Goal: Task Accomplishment & Management: Manage account settings

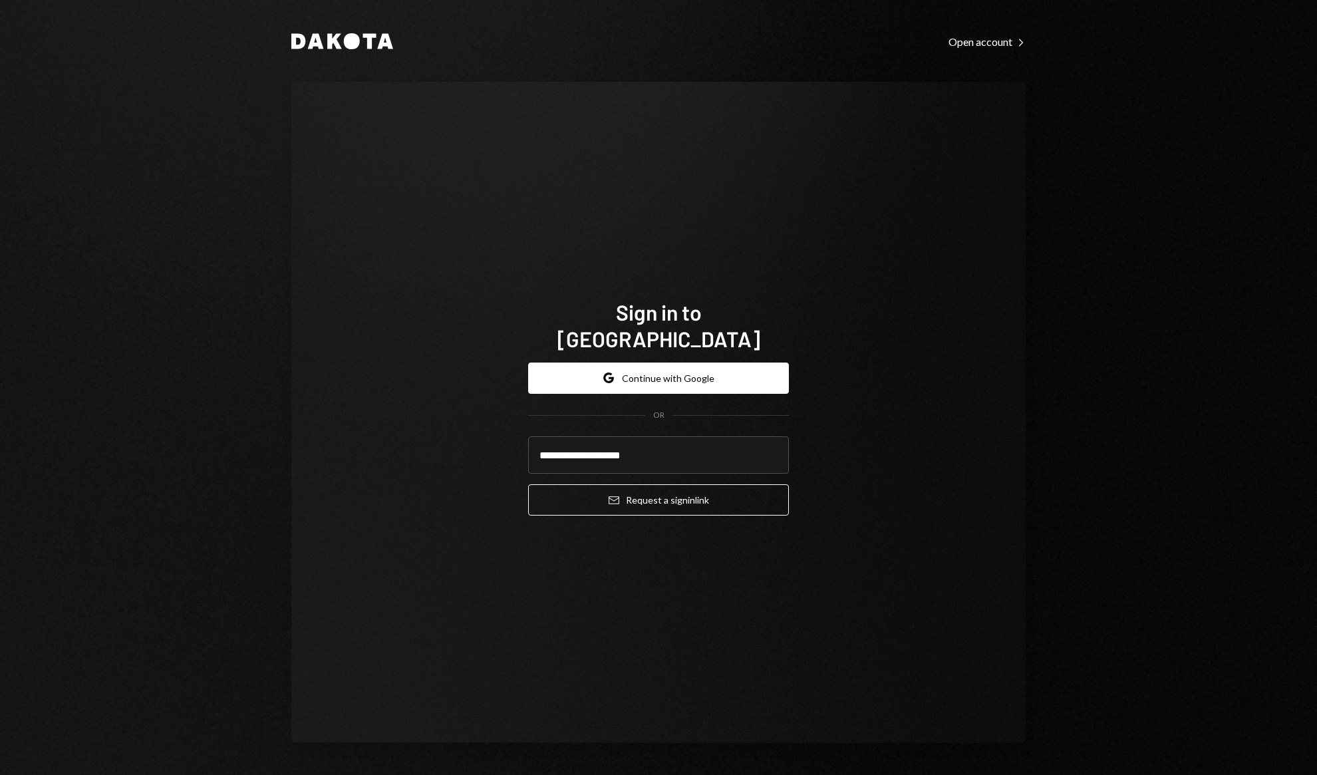
type input "**********"
click at [528, 484] on button "Email Request a sign in link" at bounding box center [658, 499] width 261 height 31
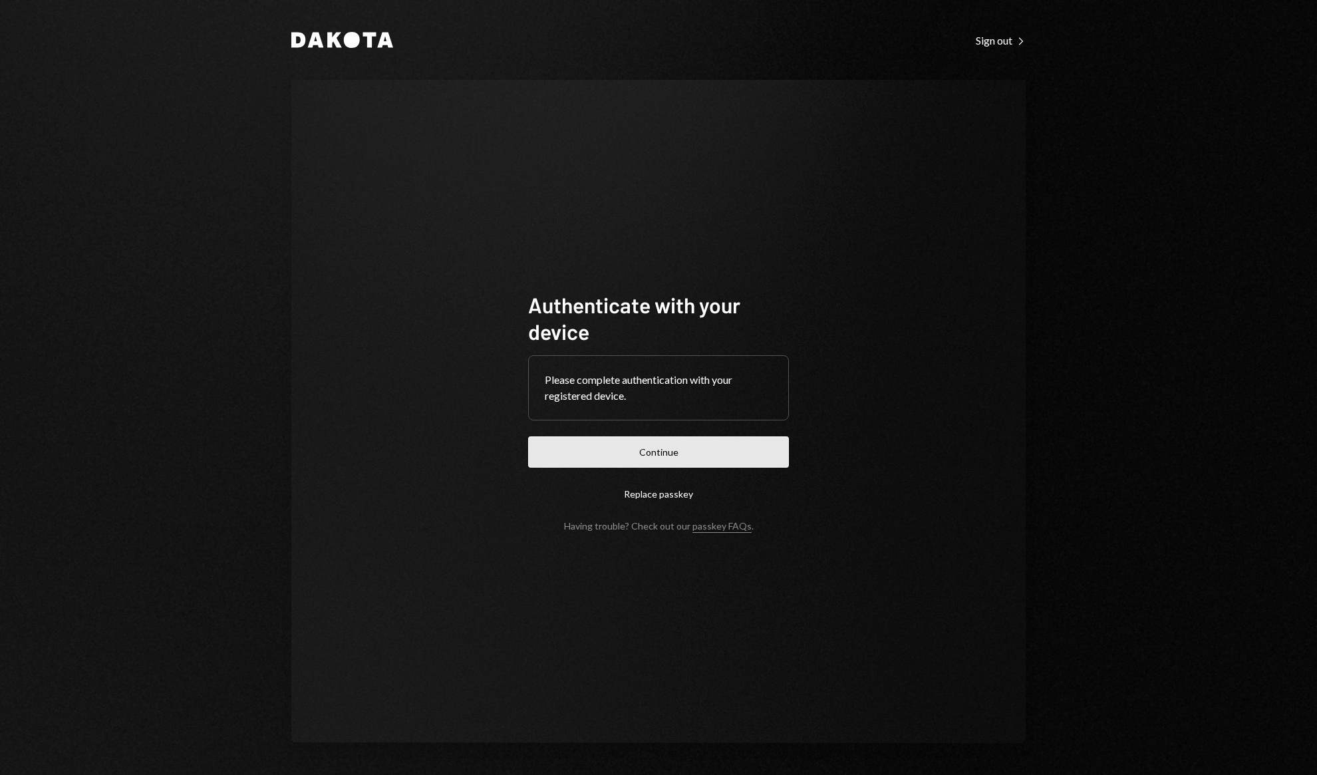
click at [746, 459] on button "Continue" at bounding box center [658, 451] width 261 height 31
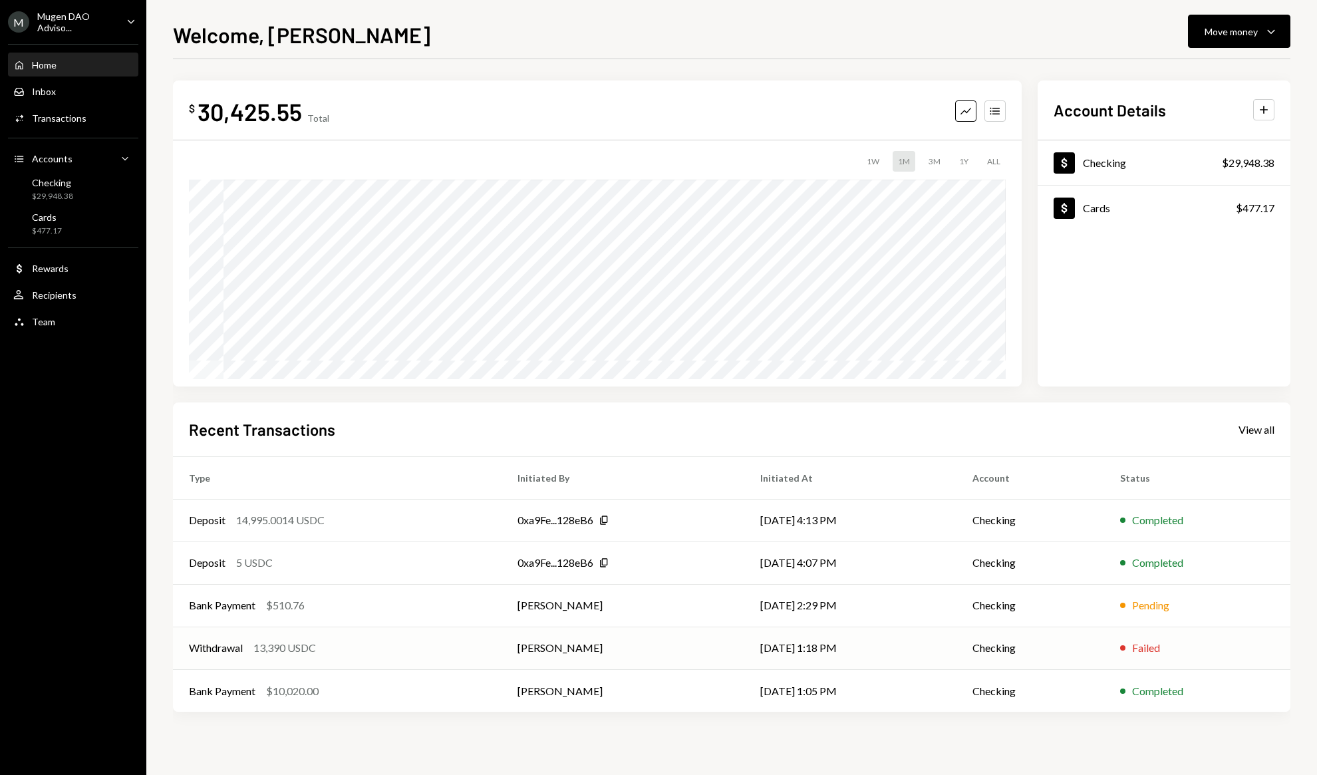
click at [453, 642] on div "Withdrawal 13,390 USDC" at bounding box center [337, 648] width 297 height 16
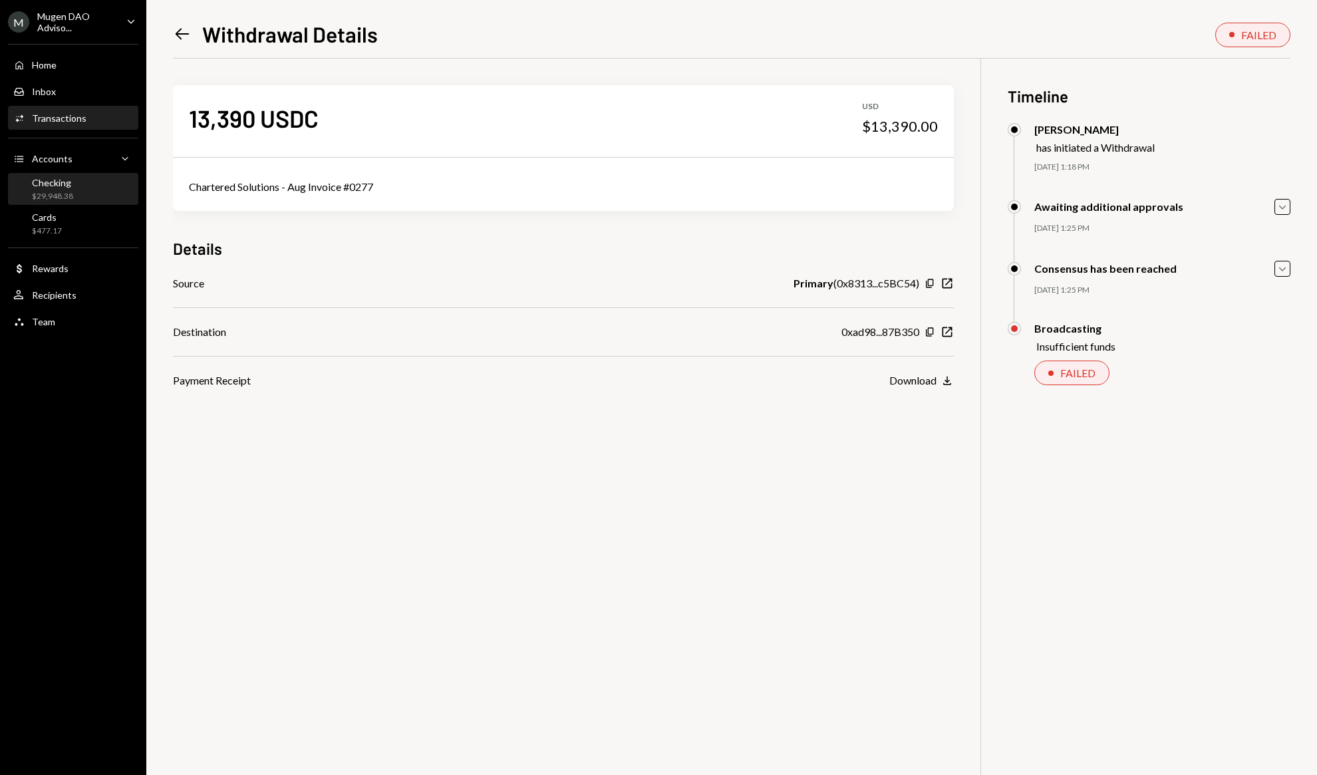
click at [45, 189] on div "Checking $29,948.38" at bounding box center [52, 189] width 41 height 25
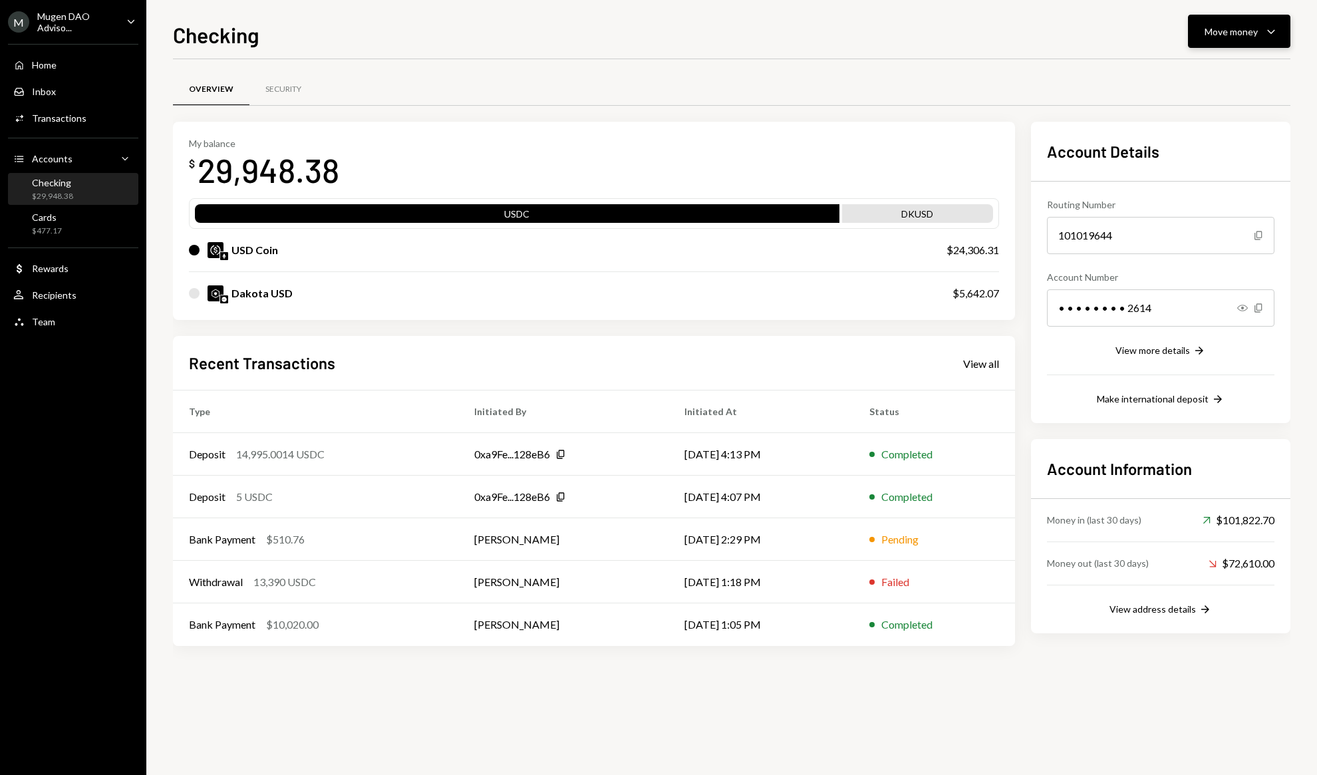
click at [1283, 39] on button "Move money Caret Down" at bounding box center [1239, 31] width 102 height 33
click at [1218, 168] on div "Swap stablecoins" at bounding box center [1228, 173] width 97 height 14
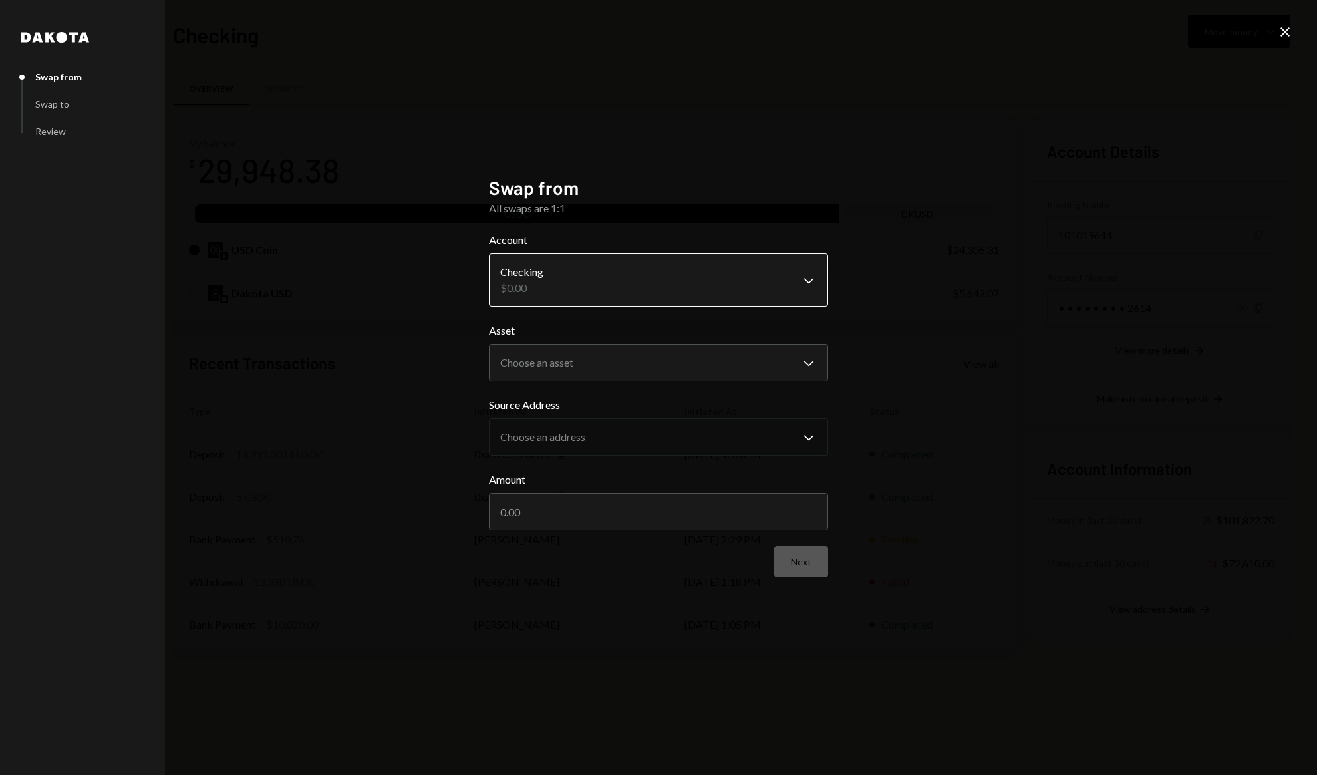
click at [604, 288] on body "M Mugen DAO Adviso... Caret Down Home Home Inbox Inbox Activities Transactions …" at bounding box center [658, 387] width 1317 height 775
click at [672, 361] on body "M Mugen DAO Adviso... Caret Down Home Home Inbox Inbox Activities Transactions …" at bounding box center [658, 387] width 1317 height 775
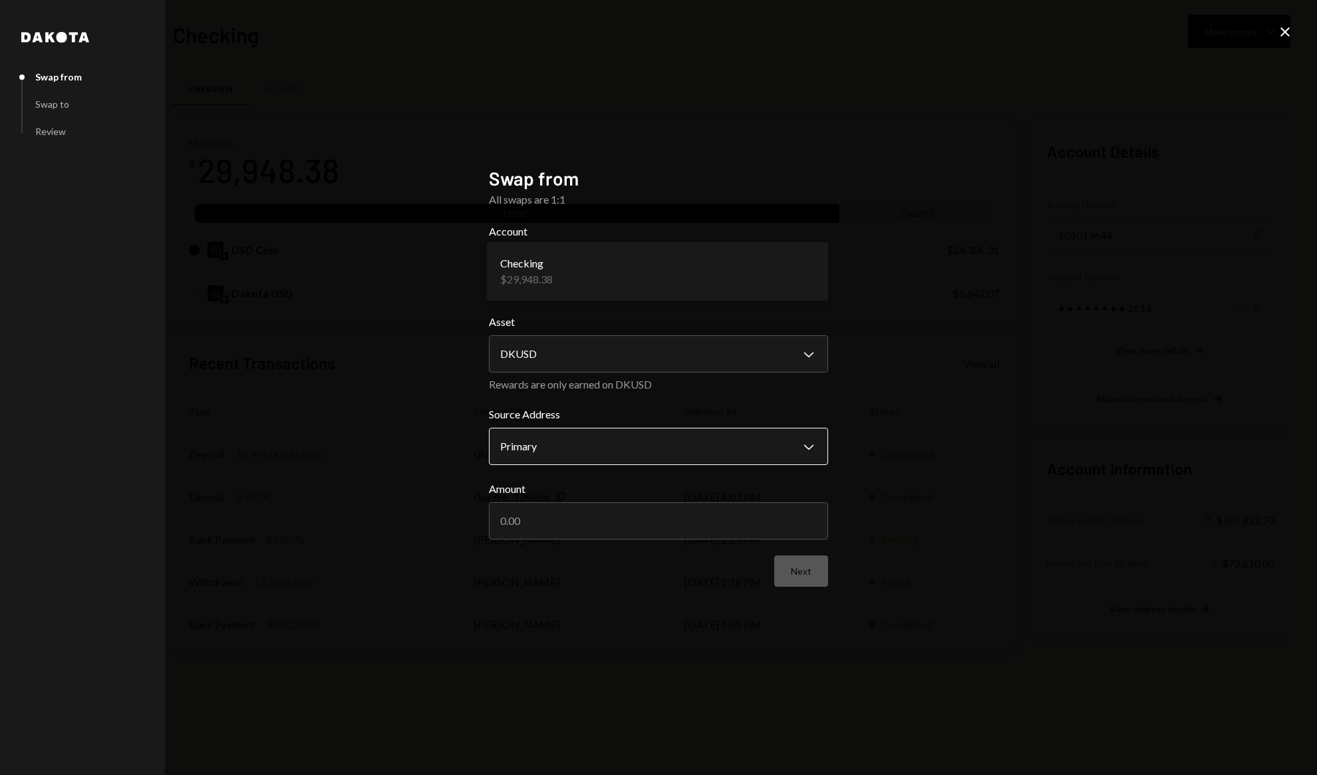
click at [652, 437] on body "M Mugen DAO Adviso... Caret Down Home Home Inbox Inbox Activities Transactions …" at bounding box center [658, 387] width 1317 height 775
click at [674, 370] on body "M Mugen DAO Adviso... Caret Down Home Home Inbox Inbox Activities Transactions …" at bounding box center [658, 387] width 1317 height 775
select select "****"
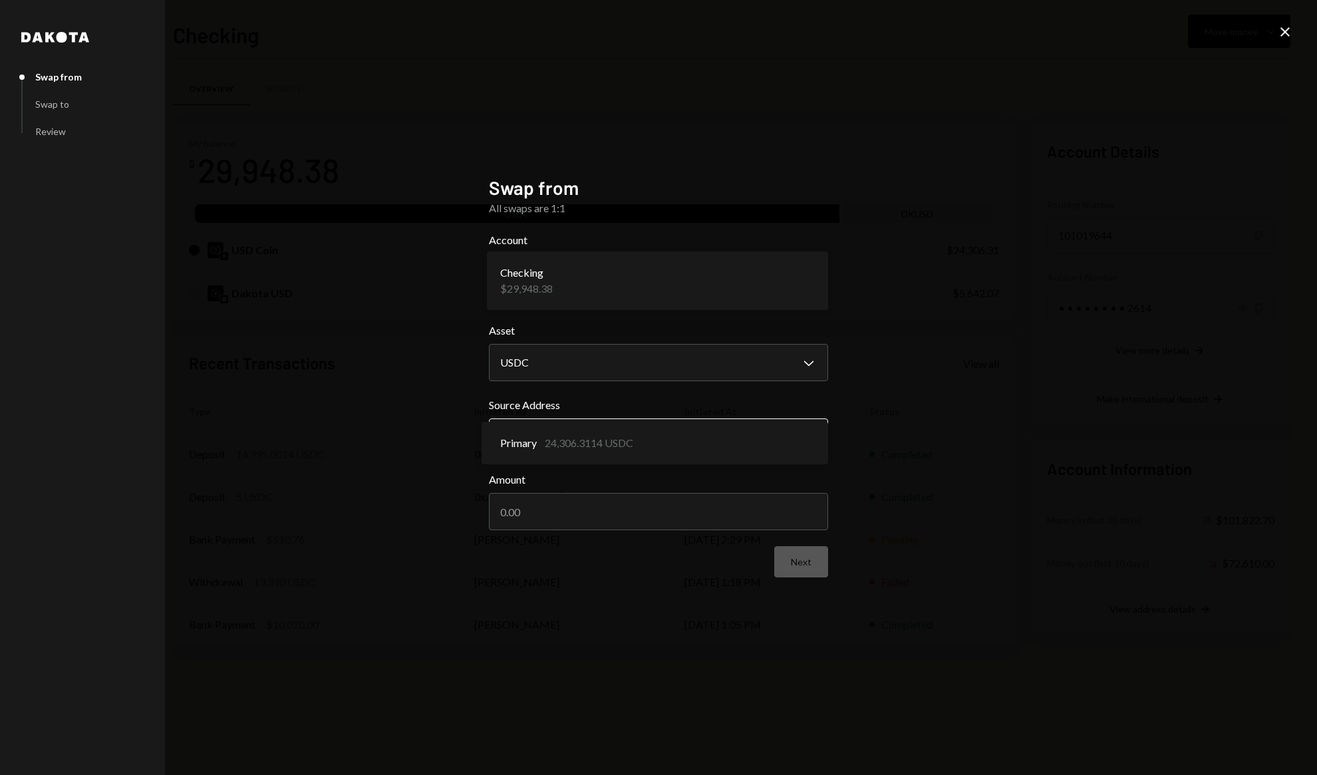
click at [679, 434] on body "M Mugen DAO Adviso... Caret Down Home Home Inbox Inbox Activities Transactions …" at bounding box center [658, 387] width 1317 height 775
click at [612, 511] on input "Amount" at bounding box center [658, 511] width 339 height 37
click at [616, 512] on input "Amount" at bounding box center [658, 511] width 339 height 37
type input "29948"
click at [782, 549] on button "Next" at bounding box center [801, 561] width 54 height 31
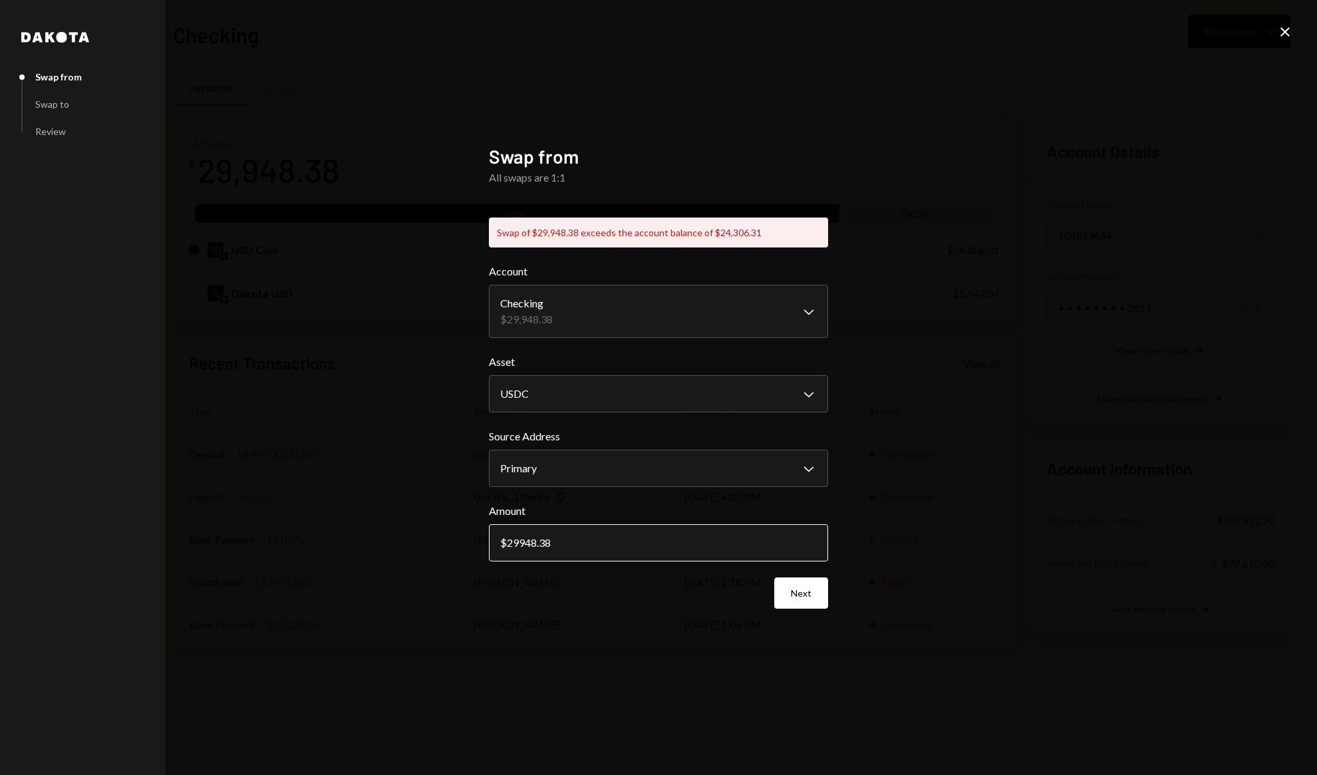
click at [555, 543] on input "29948.38" at bounding box center [658, 542] width 339 height 37
drag, startPoint x: 561, startPoint y: 542, endPoint x: 474, endPoint y: 524, distance: 89.6
click at [474, 524] on div "**********" at bounding box center [658, 387] width 371 height 517
type input "24306"
type input "24306.31"
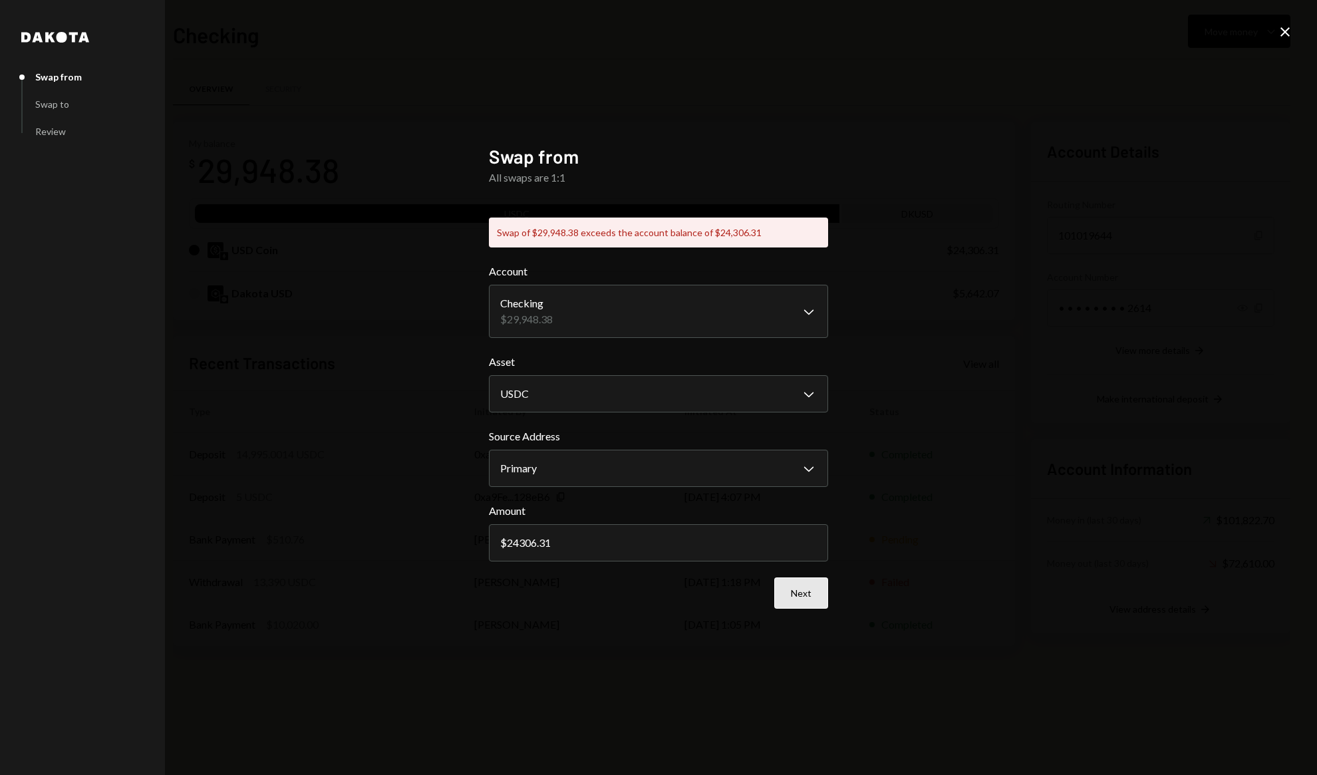
click at [809, 604] on button "Next" at bounding box center [801, 592] width 54 height 31
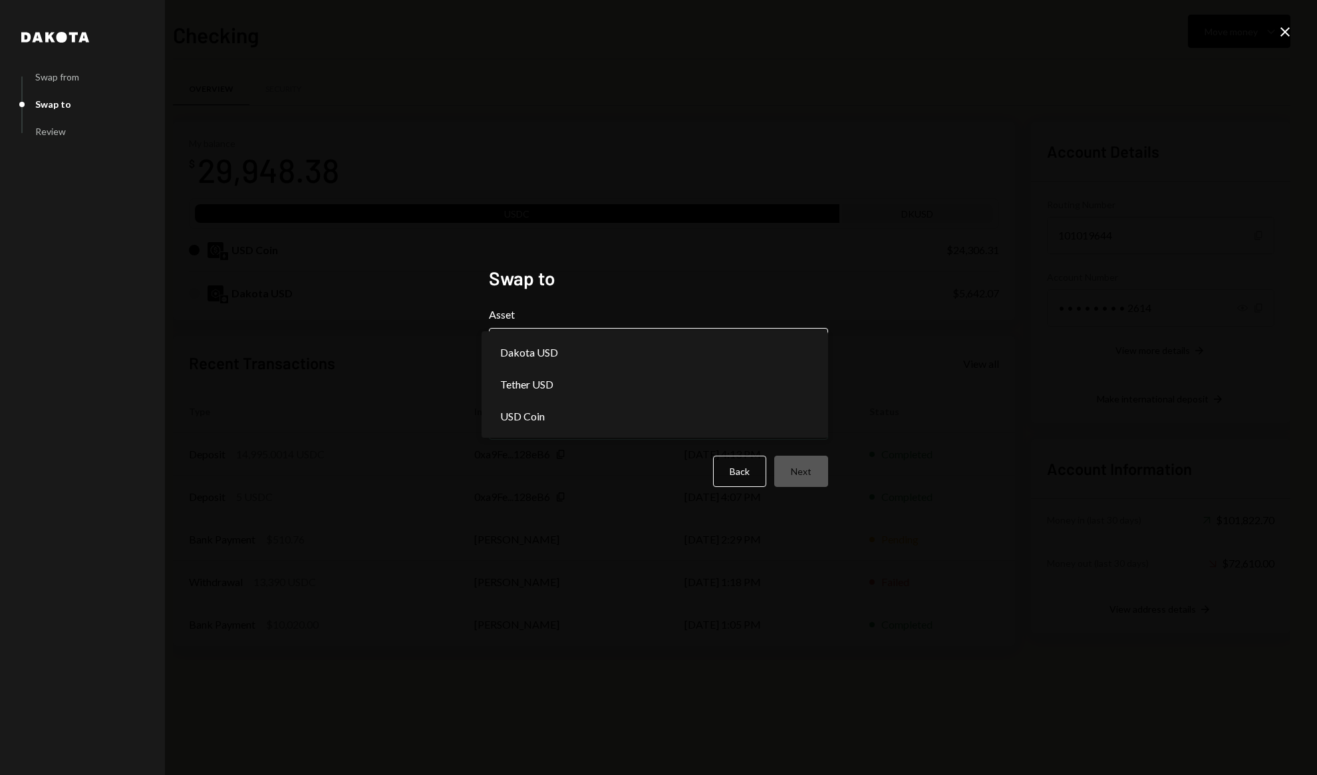
click at [678, 345] on body "M Mugen DAO Adviso... Caret Down Home Home Inbox Inbox Activities Transactions …" at bounding box center [658, 387] width 1317 height 775
select select "****"
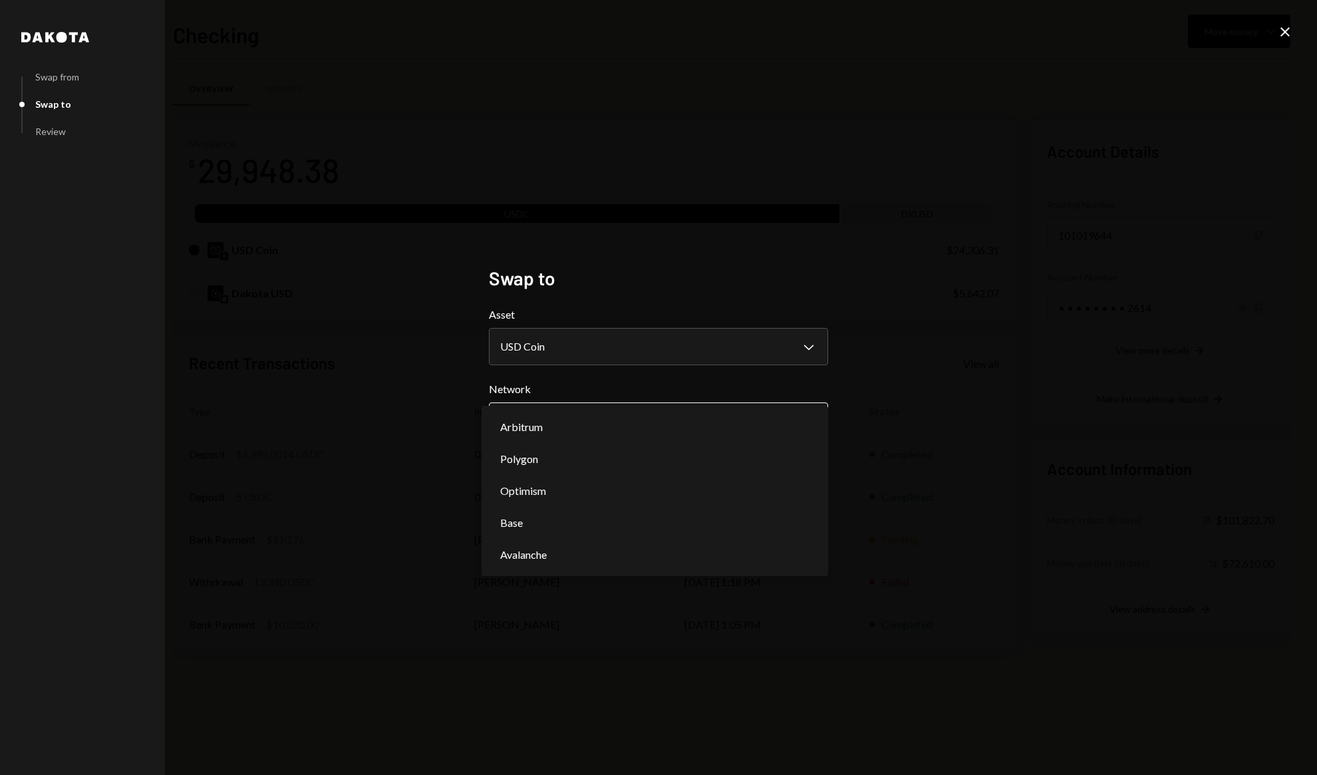
click at [585, 421] on body "M Mugen DAO Adviso... Caret Down Home Home Inbox Inbox Activities Transactions …" at bounding box center [658, 387] width 1317 height 775
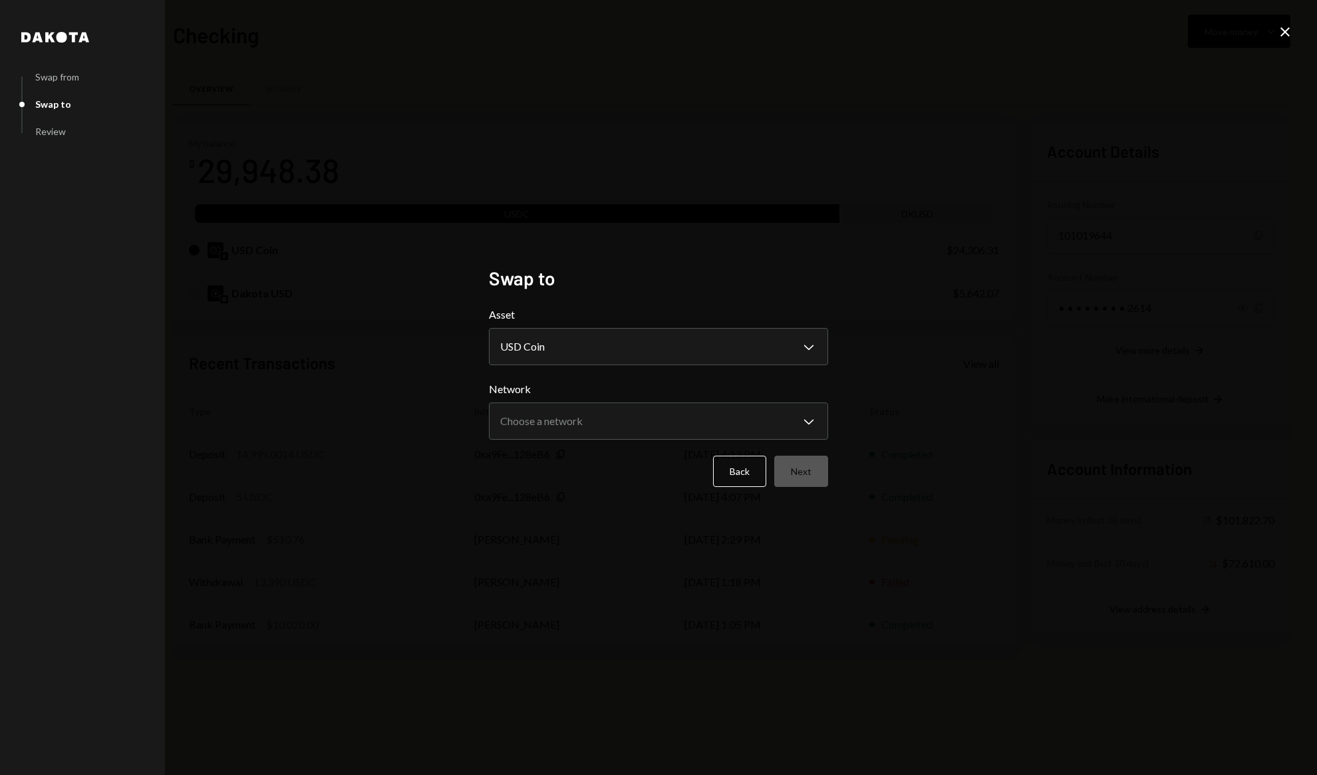
click at [1288, 33] on icon "Close" at bounding box center [1285, 32] width 16 height 16
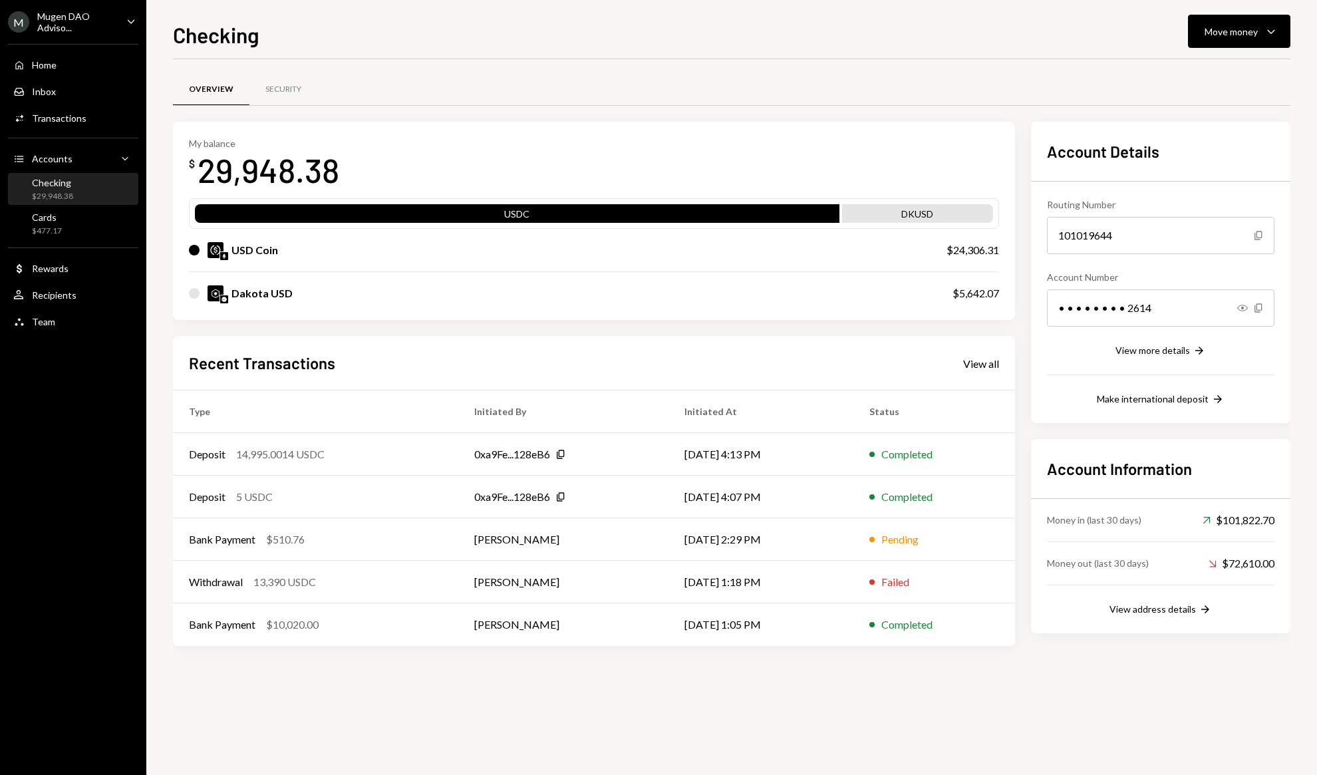
click at [399, 253] on div "USD Coin" at bounding box center [554, 250] width 731 height 16
click at [267, 257] on div "USD Coin" at bounding box center [254, 250] width 47 height 16
click at [240, 249] on div "USD Coin" at bounding box center [254, 250] width 47 height 16
click at [970, 246] on div "$24,306.31" at bounding box center [972, 250] width 53 height 16
click at [289, 580] on div "13,390 USDC" at bounding box center [284, 582] width 63 height 16
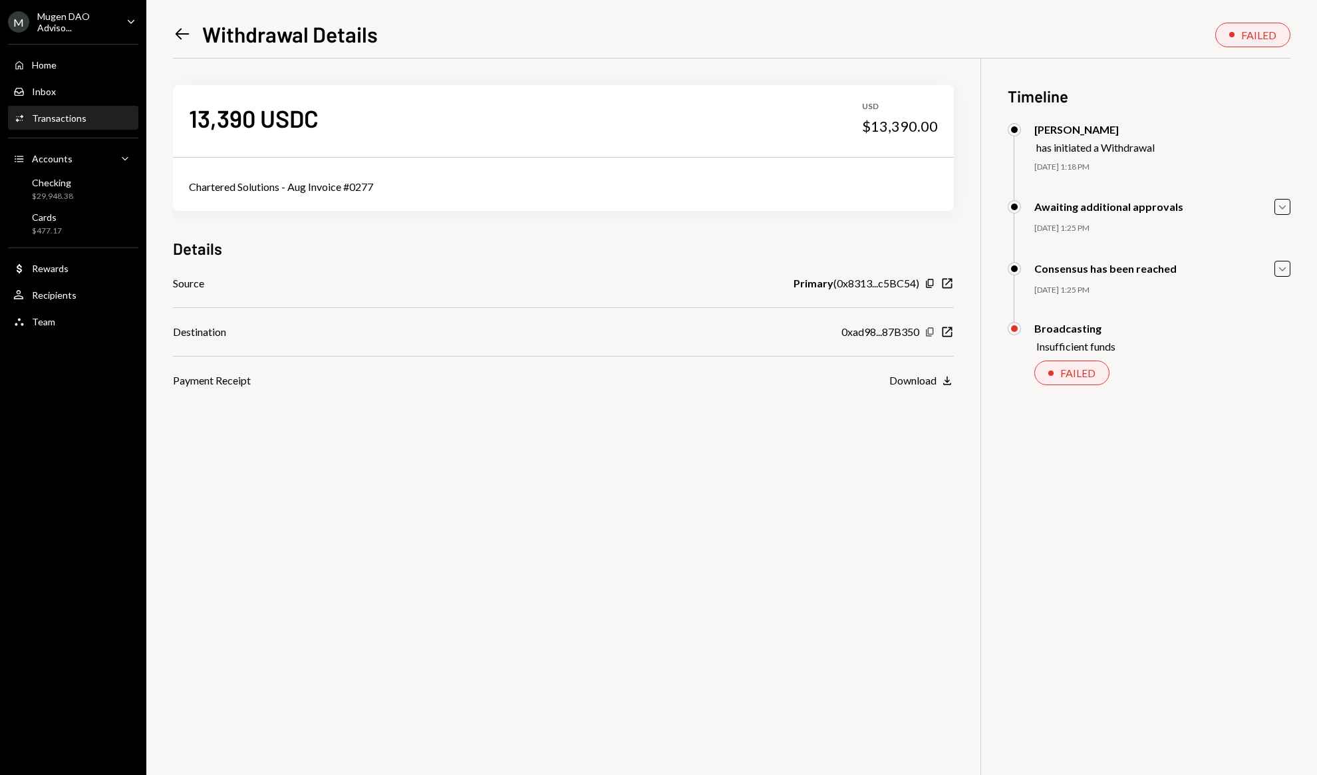
click at [929, 331] on icon "Copy" at bounding box center [930, 332] width 11 height 11
click at [55, 185] on div "Checking" at bounding box center [52, 182] width 41 height 11
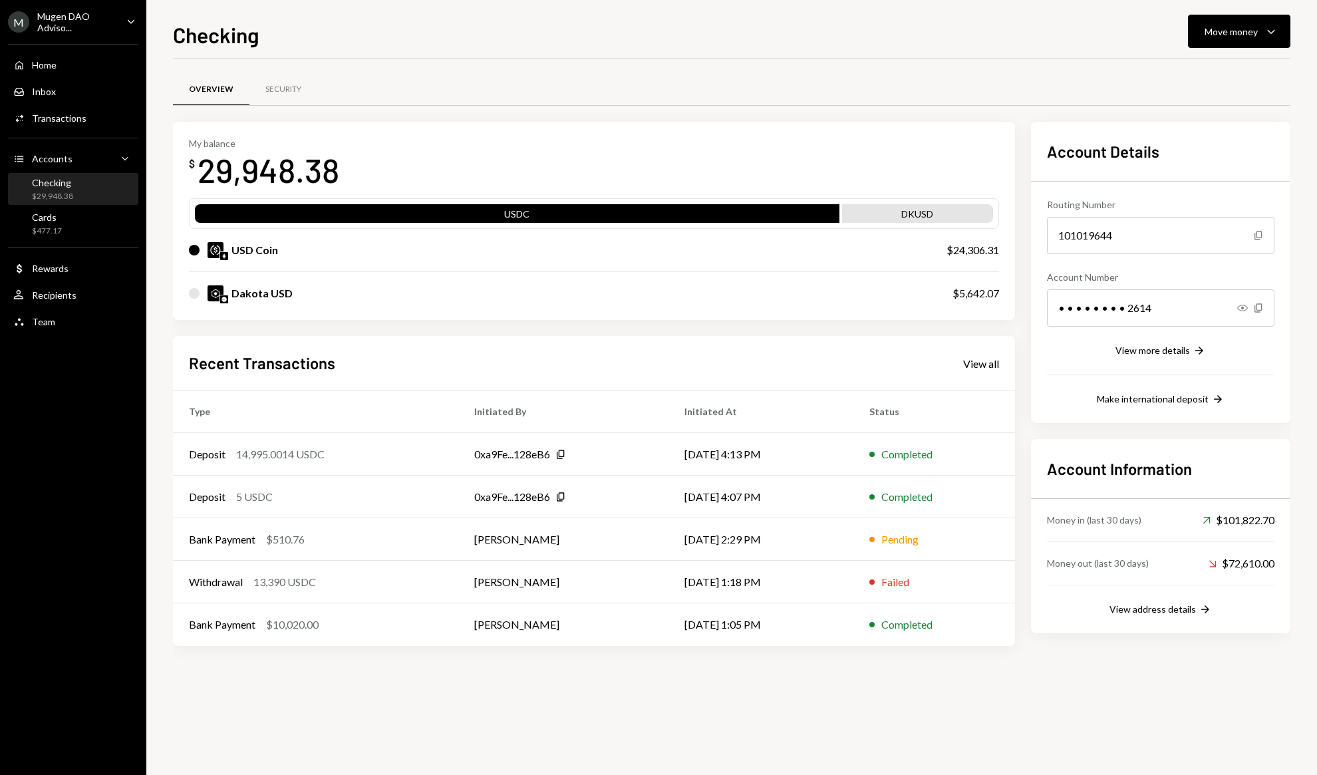
click at [1279, 50] on div "Checking Move money Caret Down Overview Security My balance $ 29,948.38 USDC DK…" at bounding box center [731, 397] width 1117 height 756
click at [1280, 44] on button "Move money Caret Down" at bounding box center [1239, 31] width 102 height 33
click at [1209, 75] on div "Send" at bounding box center [1228, 72] width 97 height 14
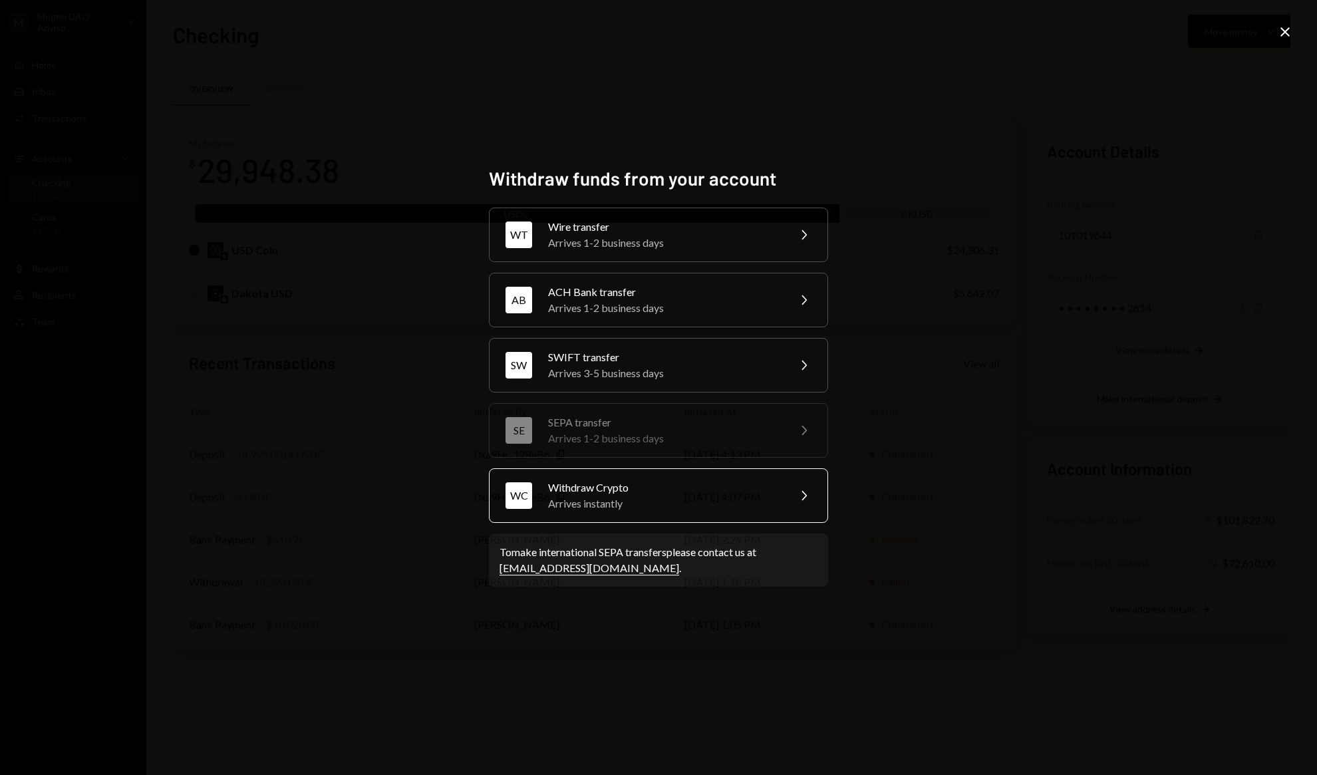
click at [575, 502] on div "Arrives instantly" at bounding box center [663, 504] width 231 height 16
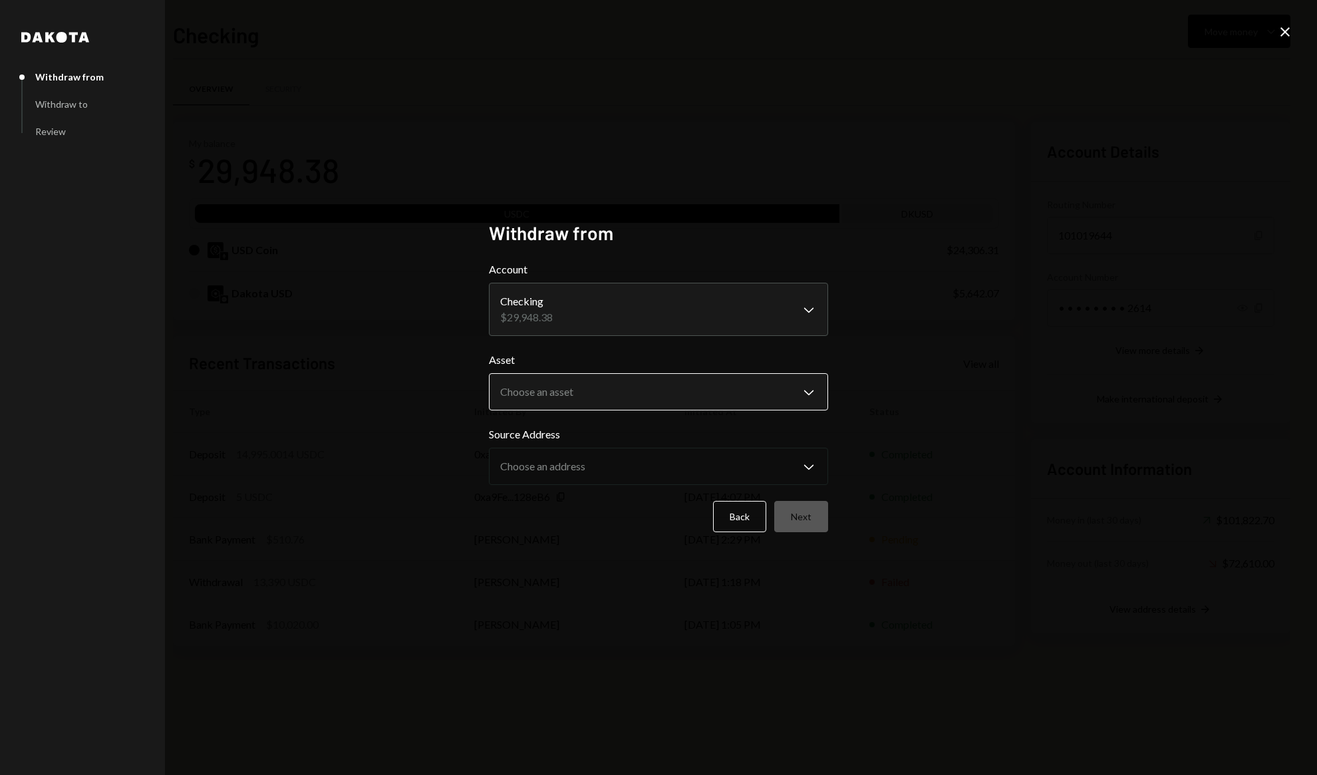
click at [625, 404] on body "M Mugen DAO Adviso... Caret Down Home Home Inbox Inbox Activities Transactions …" at bounding box center [658, 387] width 1317 height 775
select select "****"
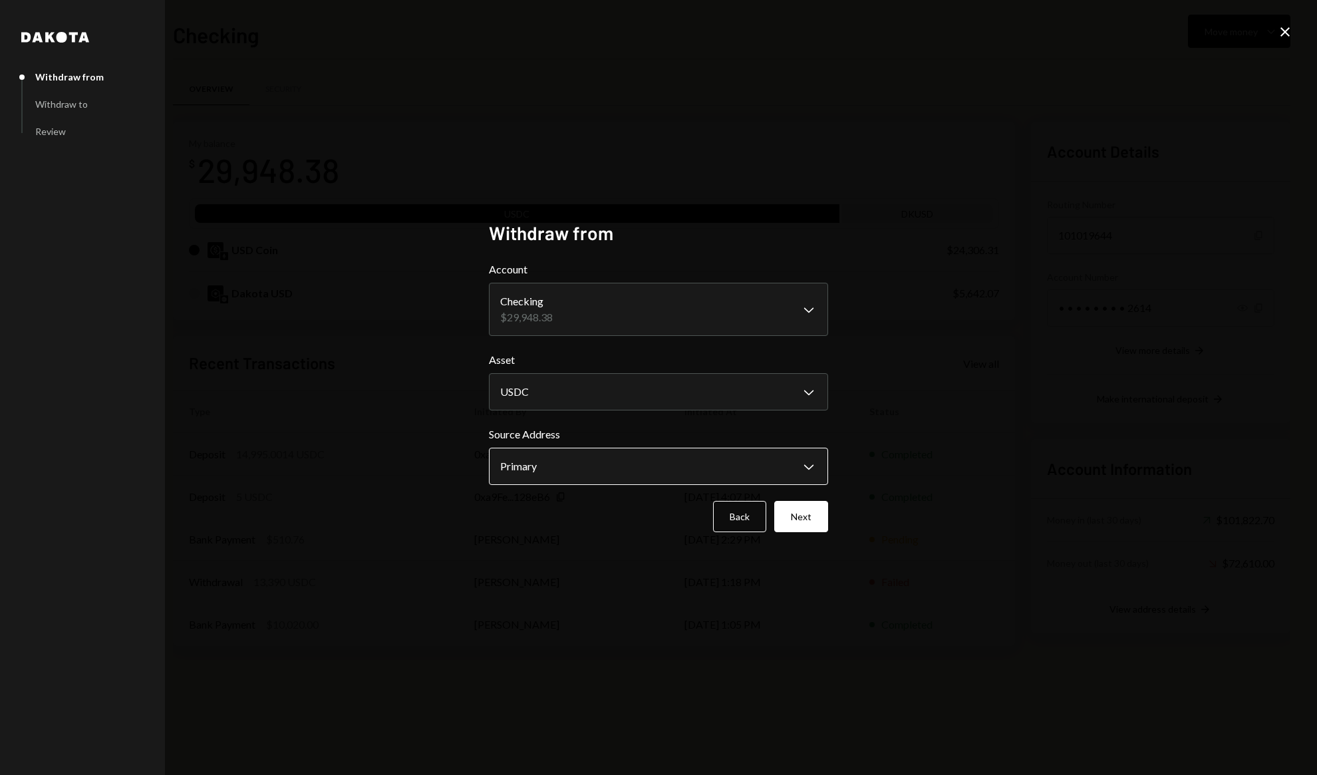
click at [615, 470] on body "M Mugen DAO Adviso... Caret Down Home Home Inbox Inbox Activities Transactions …" at bounding box center [658, 387] width 1317 height 775
click at [801, 515] on button "Next" at bounding box center [801, 516] width 54 height 31
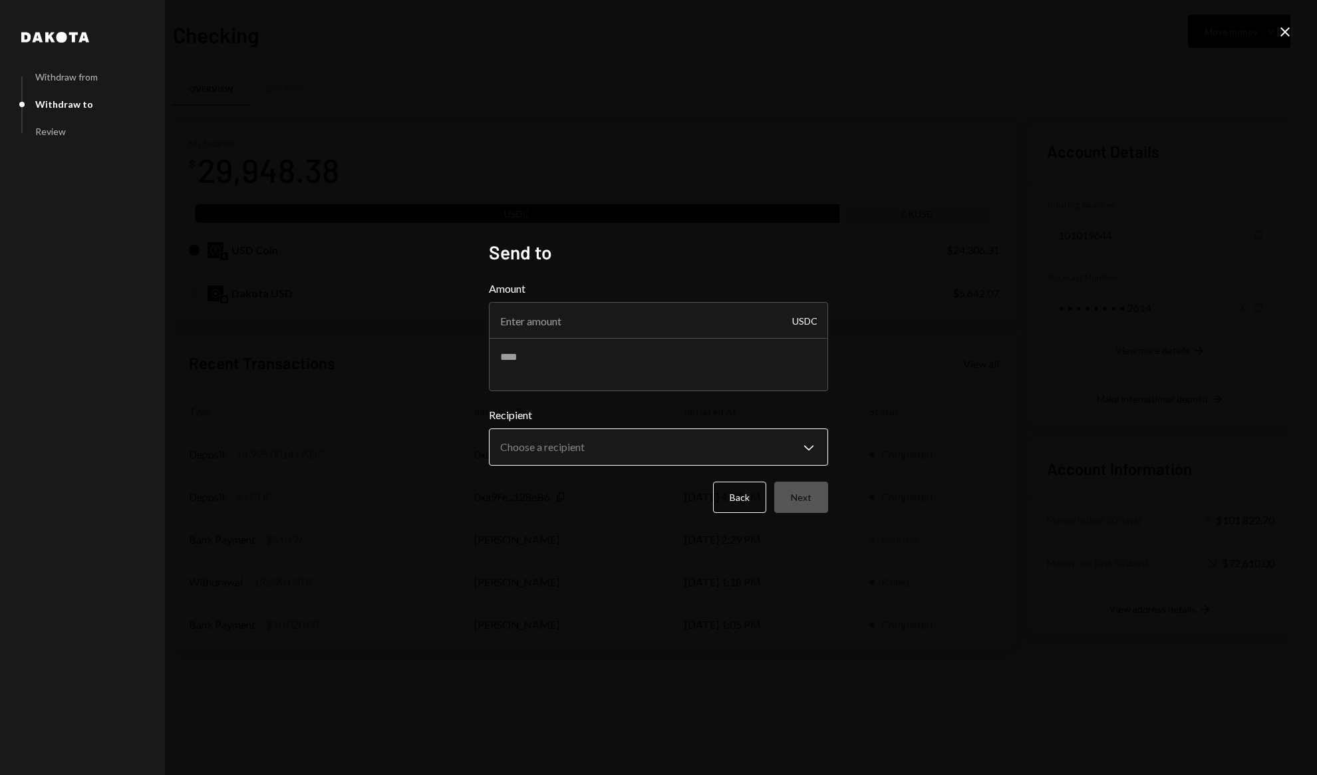
click at [588, 444] on body "M Mugen DAO Adviso... Caret Down Home Home Inbox Inbox Activities Transactions …" at bounding box center [658, 387] width 1317 height 775
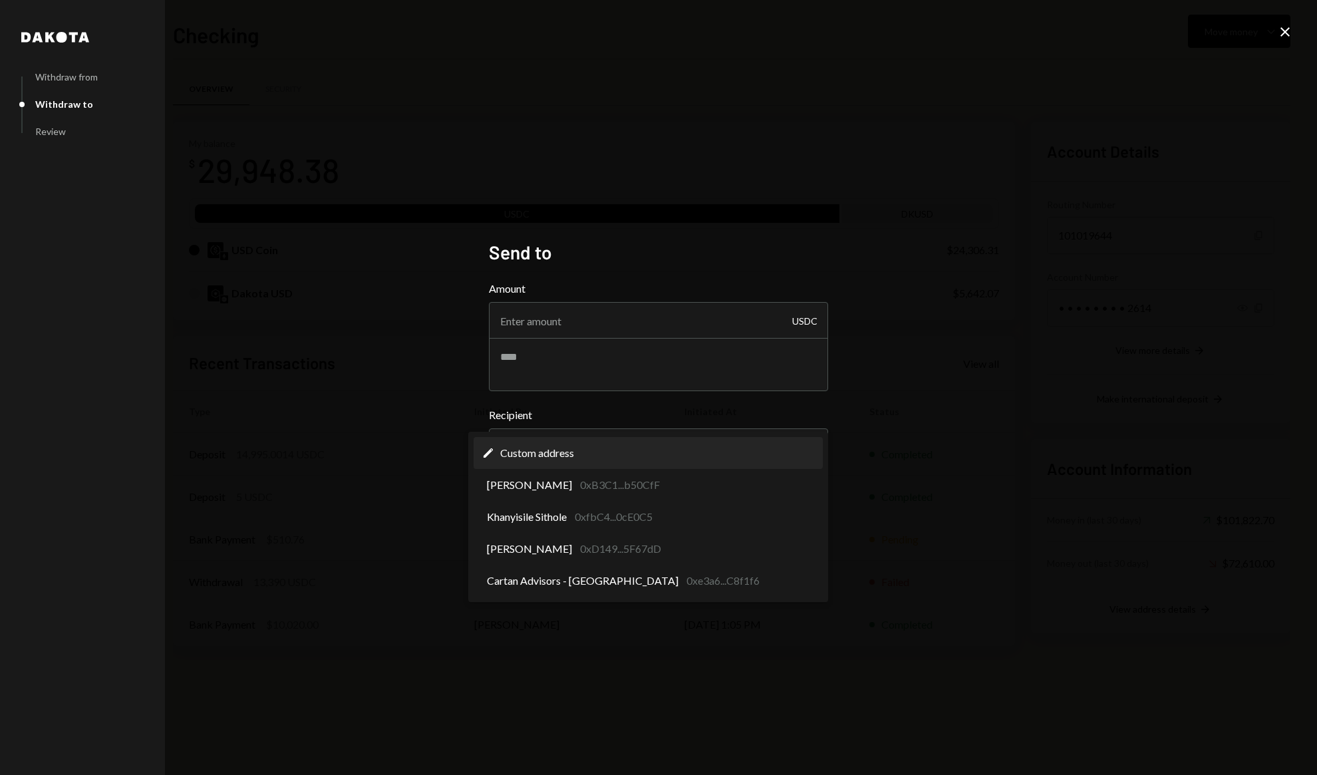
select select "**********"
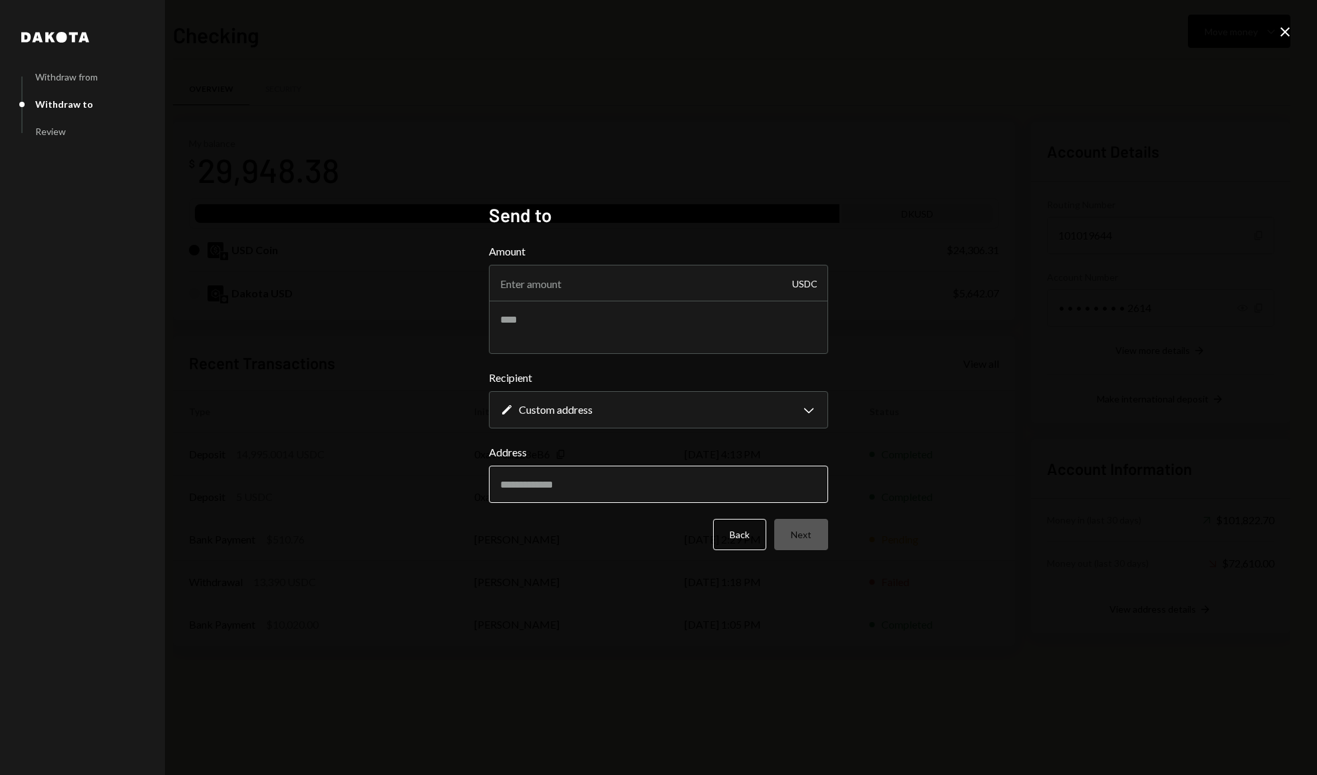
click at [575, 490] on input "Address" at bounding box center [658, 484] width 339 height 37
paste input "**********"
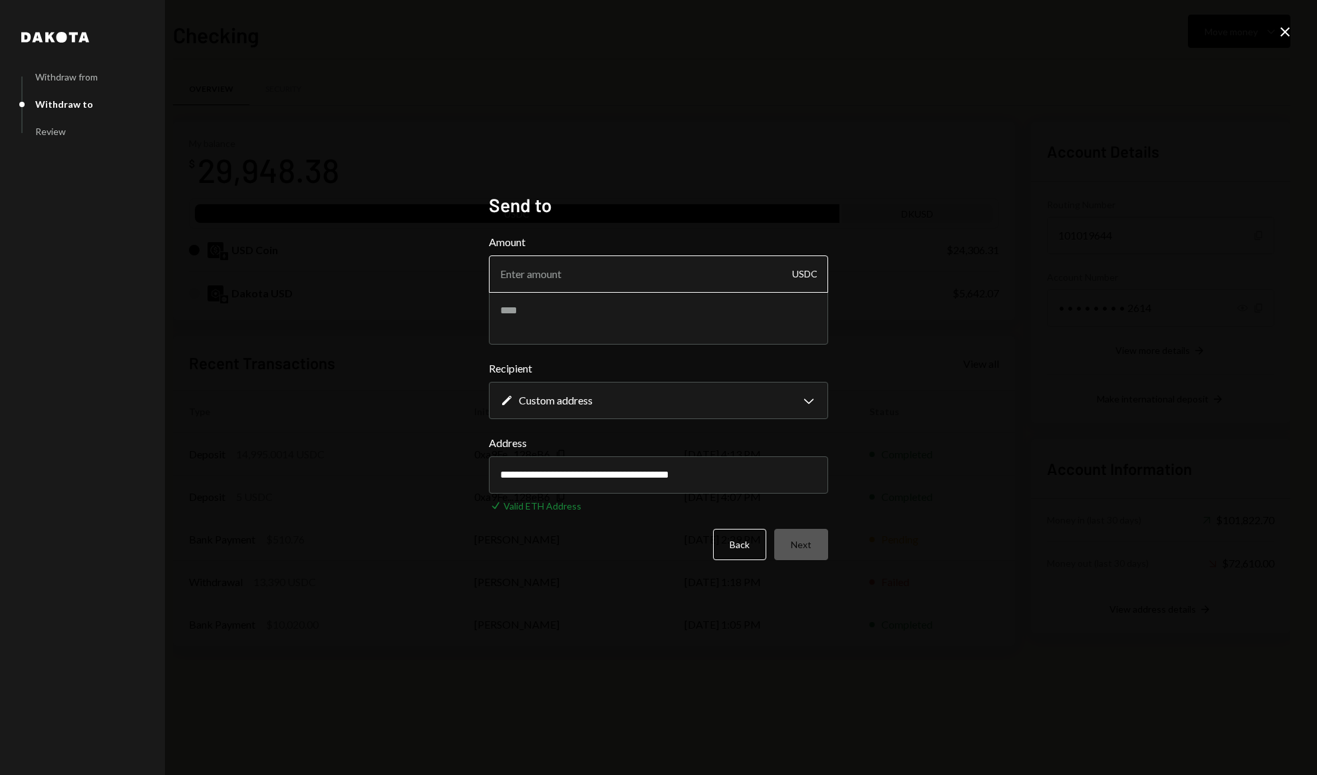
type input "**********"
click at [572, 281] on input "Amount" at bounding box center [658, 273] width 339 height 37
click at [612, 272] on input "Amount" at bounding box center [658, 273] width 339 height 37
type input "13390"
type textarea "**********"
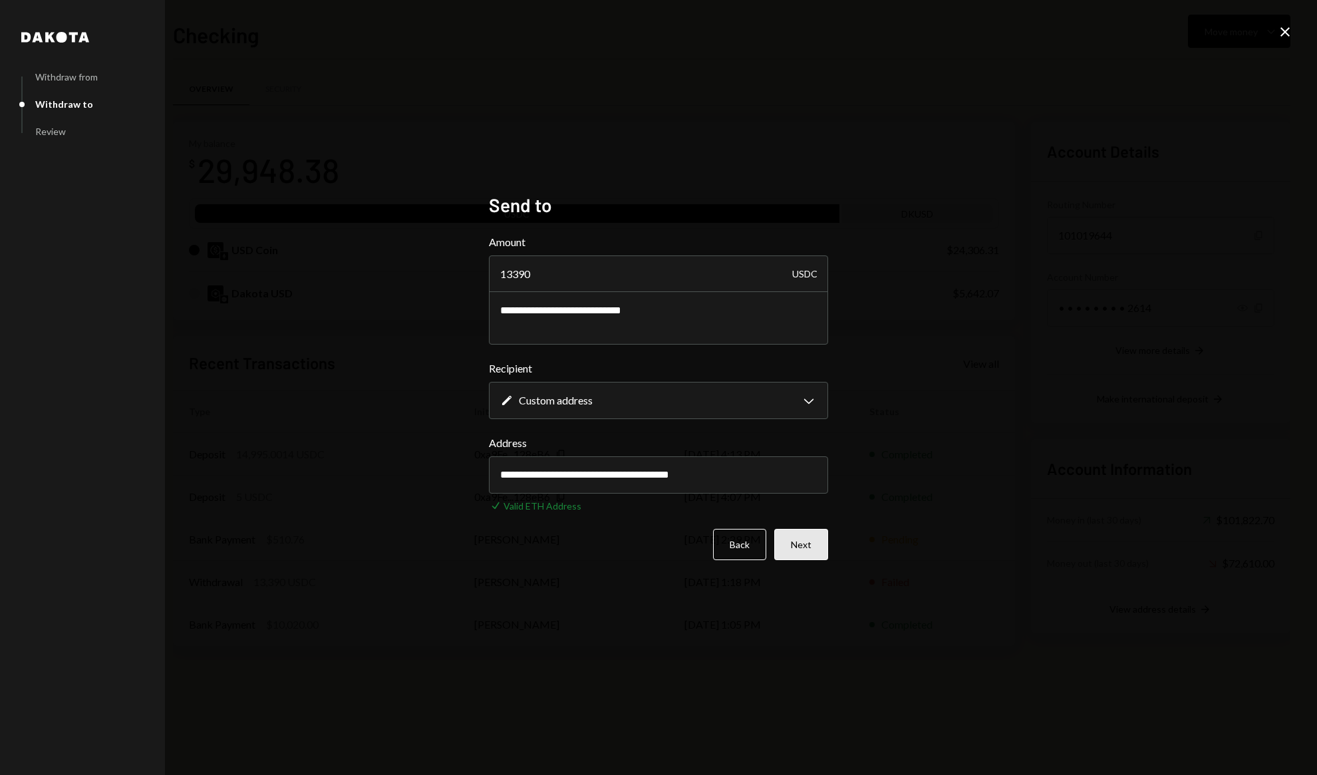
click at [827, 554] on button "Next" at bounding box center [801, 544] width 54 height 31
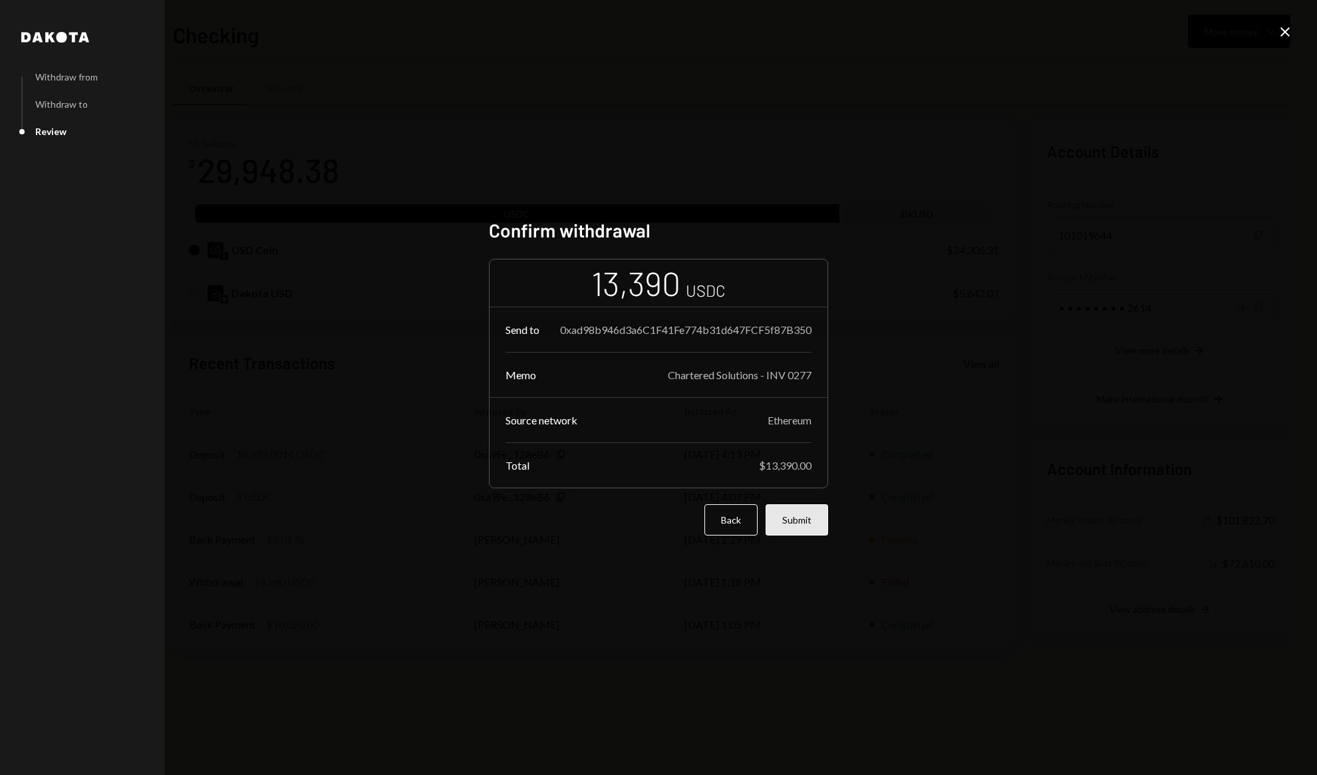
click at [807, 528] on button "Submit" at bounding box center [797, 519] width 63 height 31
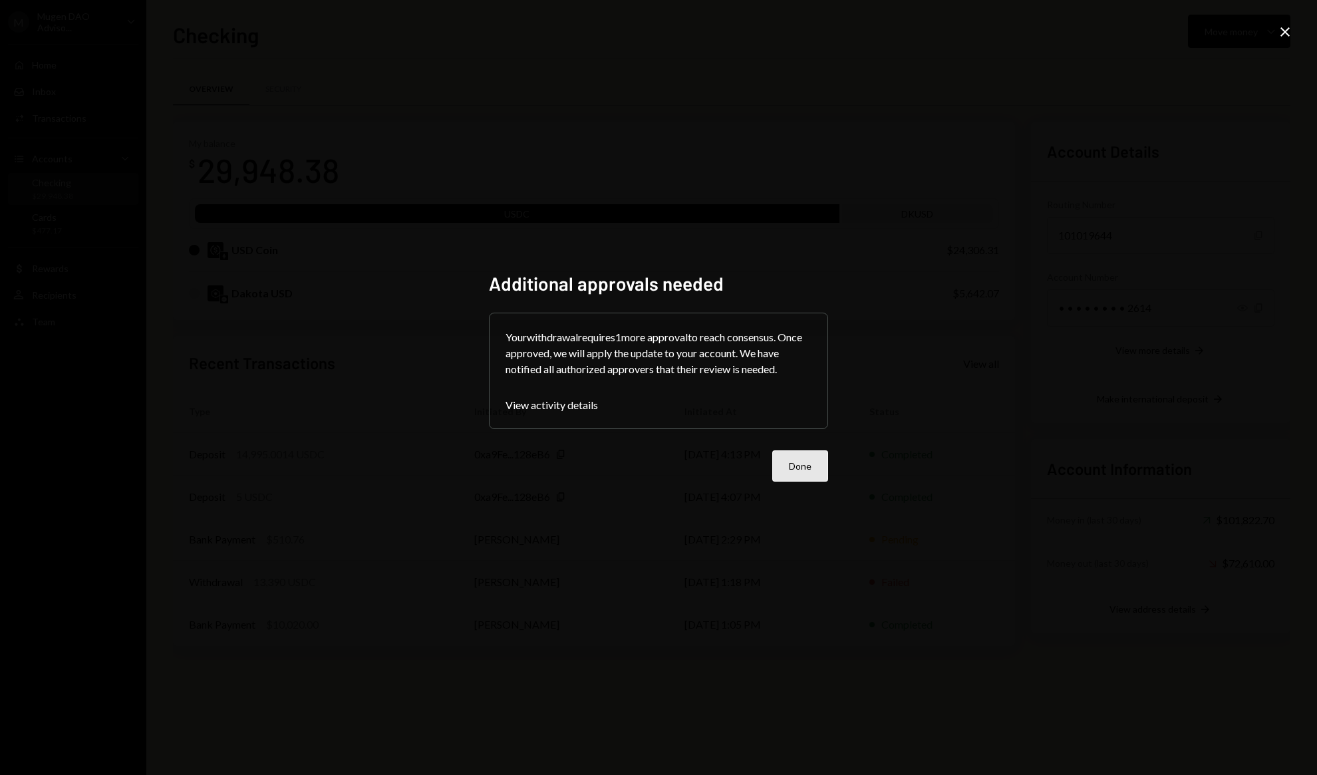
click at [802, 454] on button "Done" at bounding box center [800, 465] width 56 height 31
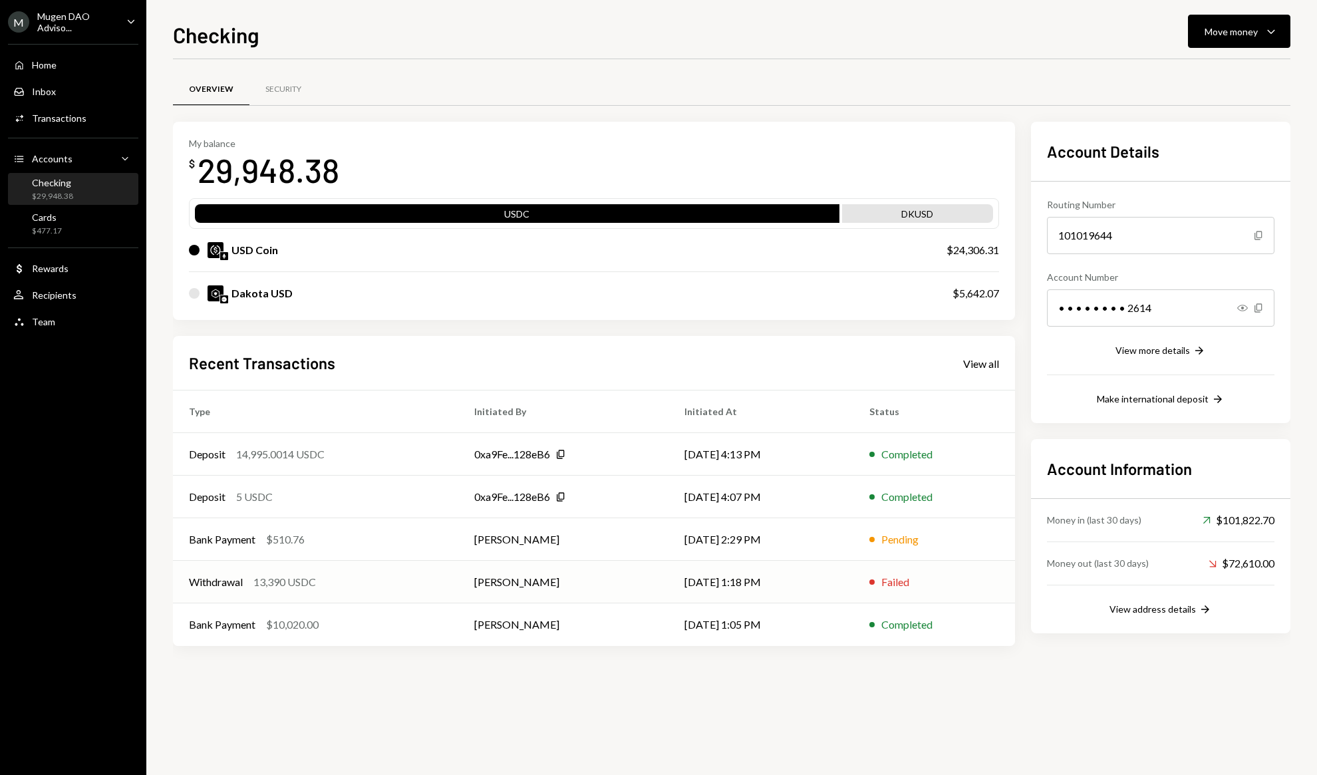
click at [823, 586] on td "[DATE] 1:18 PM" at bounding box center [760, 582] width 184 height 43
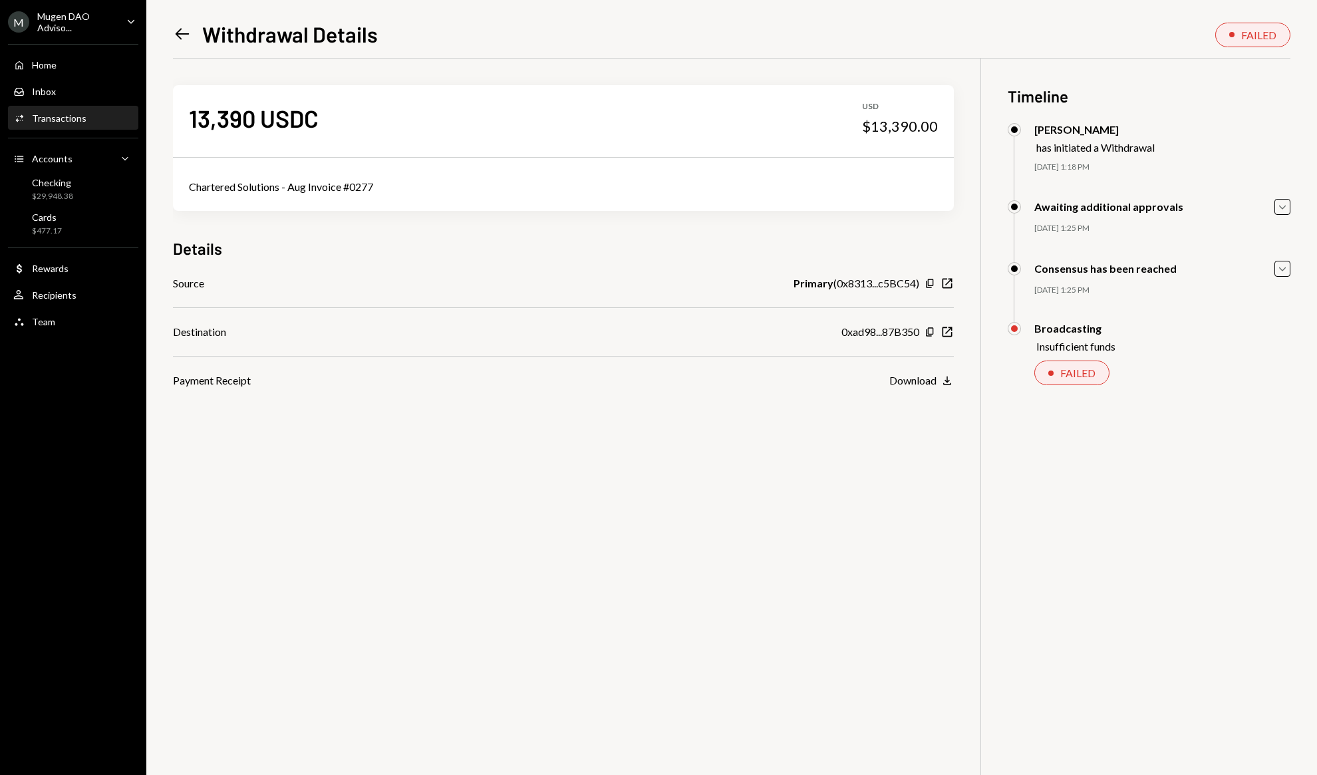
click at [1094, 329] on div "Broadcasting" at bounding box center [1074, 328] width 81 height 13
